Goal: Transaction & Acquisition: Book appointment/travel/reservation

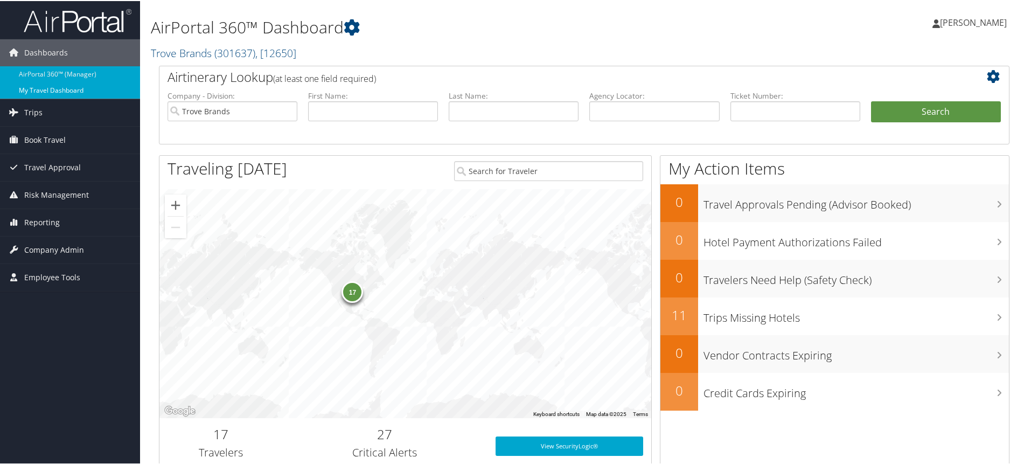
click at [69, 90] on link "My Travel Dashboard" at bounding box center [70, 89] width 140 height 16
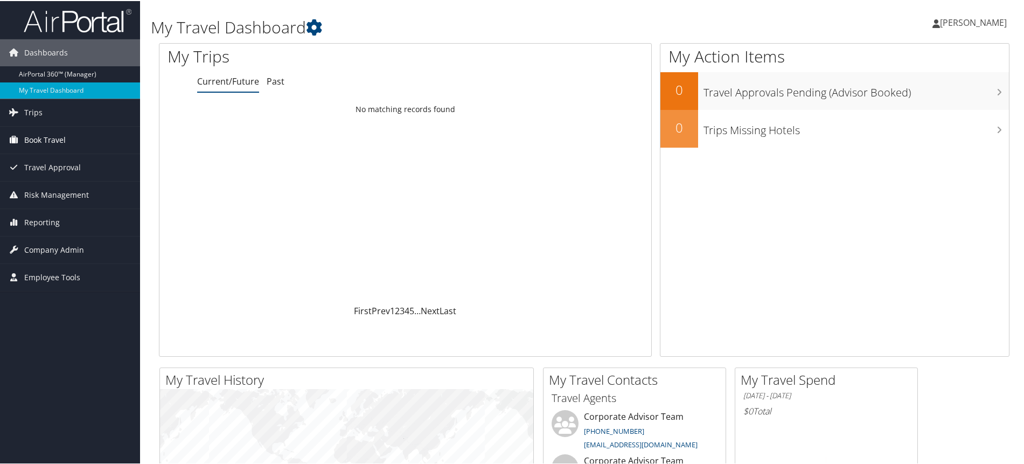
click at [52, 144] on span "Book Travel" at bounding box center [44, 138] width 41 height 27
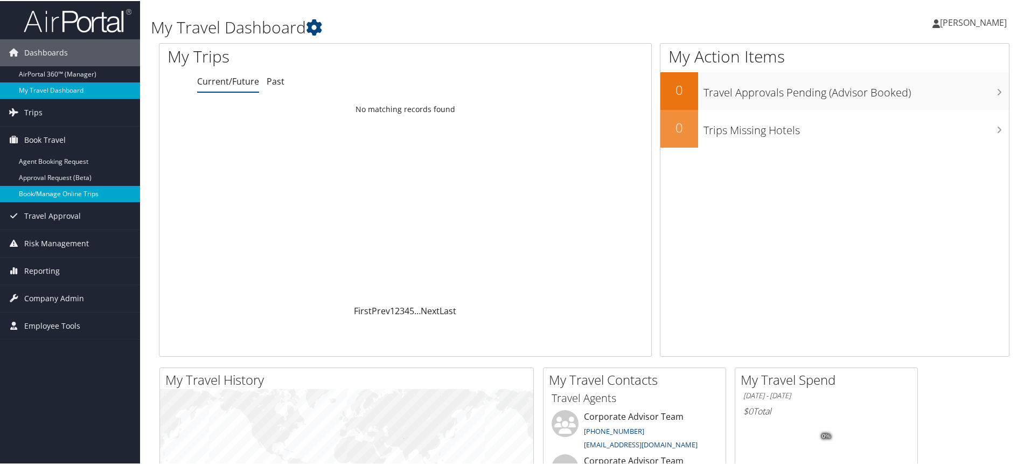
click at [64, 189] on link "Book/Manage Online Trips" at bounding box center [70, 193] width 140 height 16
